Goal: Transaction & Acquisition: Register for event/course

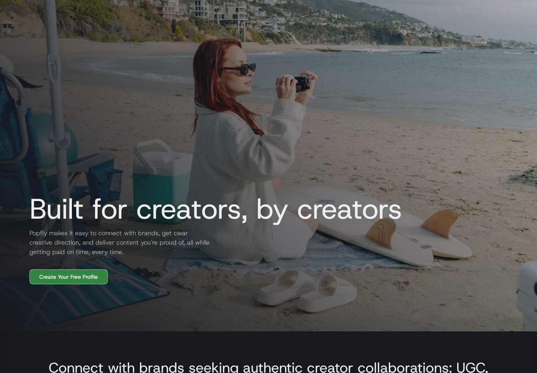
scroll to position [40, 0]
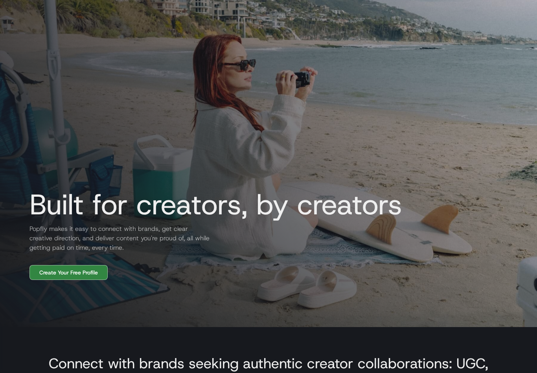
click at [52, 281] on link "Create Your Free Profile" at bounding box center [68, 273] width 78 height 15
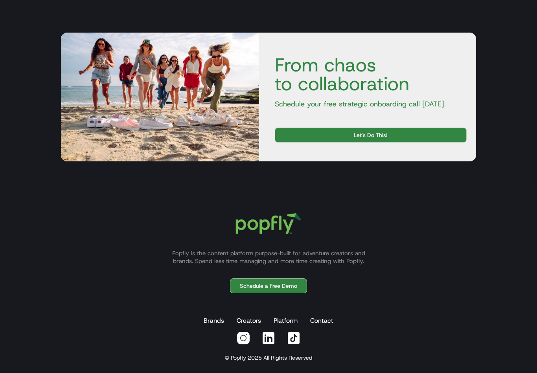
scroll to position [2785, 0]
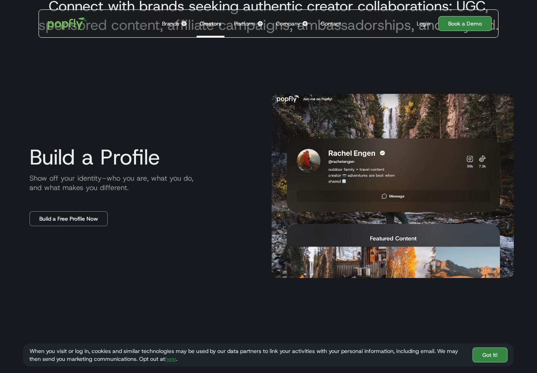
scroll to position [398, 0]
click at [50, 227] on link "Build a Free Profile Now" at bounding box center [68, 219] width 78 height 15
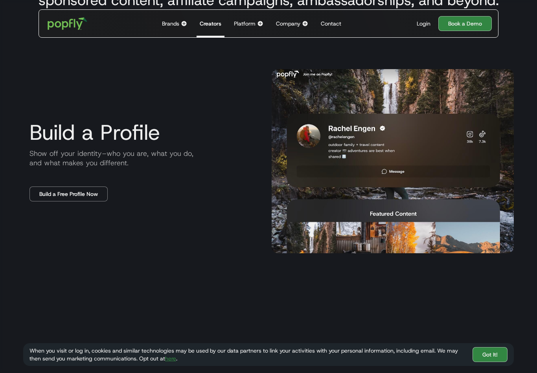
scroll to position [423, 0]
click at [496, 363] on link "Got It!" at bounding box center [489, 355] width 35 height 15
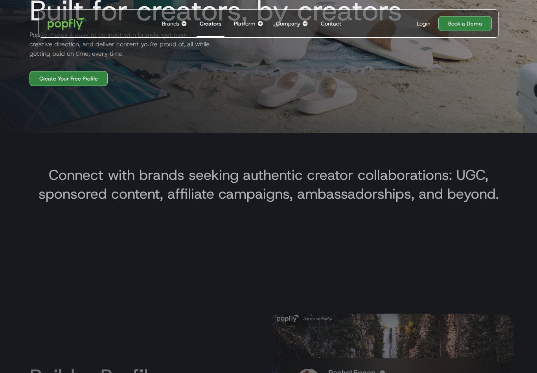
scroll to position [235, 0]
click at [419, 26] on div "Login" at bounding box center [424, 24] width 14 height 8
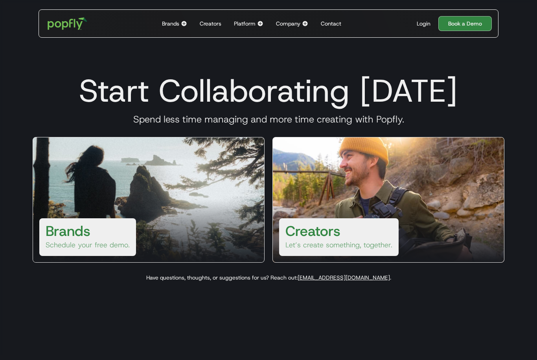
click at [378, 250] on p "Let’s create something, together." at bounding box center [338, 245] width 107 height 9
click at [325, 241] on h3 "Creators" at bounding box center [312, 231] width 55 height 19
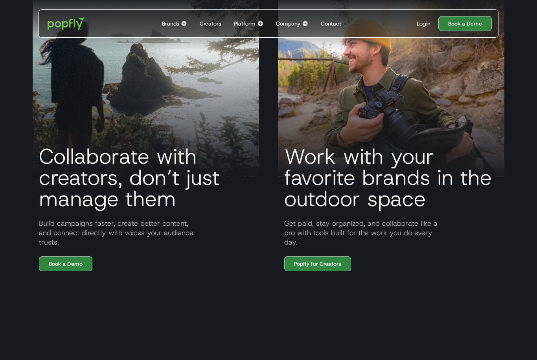
scroll to position [672, 0]
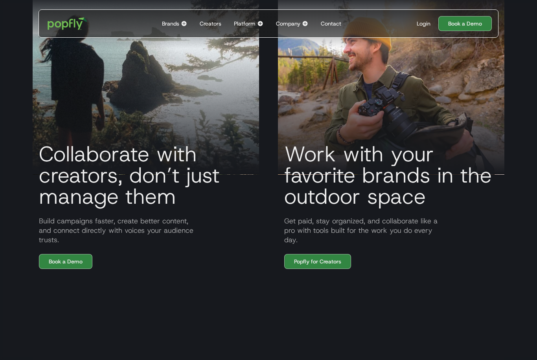
click at [336, 270] on link "Popfly for Creators" at bounding box center [317, 262] width 67 height 15
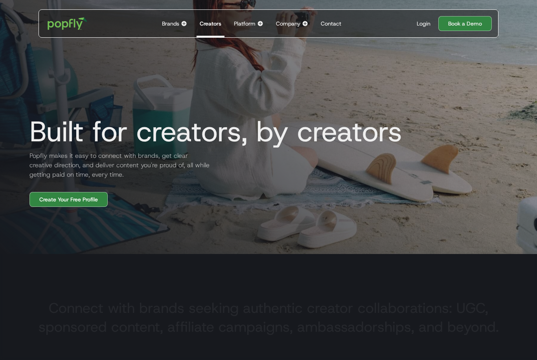
scroll to position [101, 0]
click at [93, 207] on link "Create Your Free Profile" at bounding box center [68, 199] width 78 height 15
